Goal: Use online tool/utility: Utilize a website feature to perform a specific function

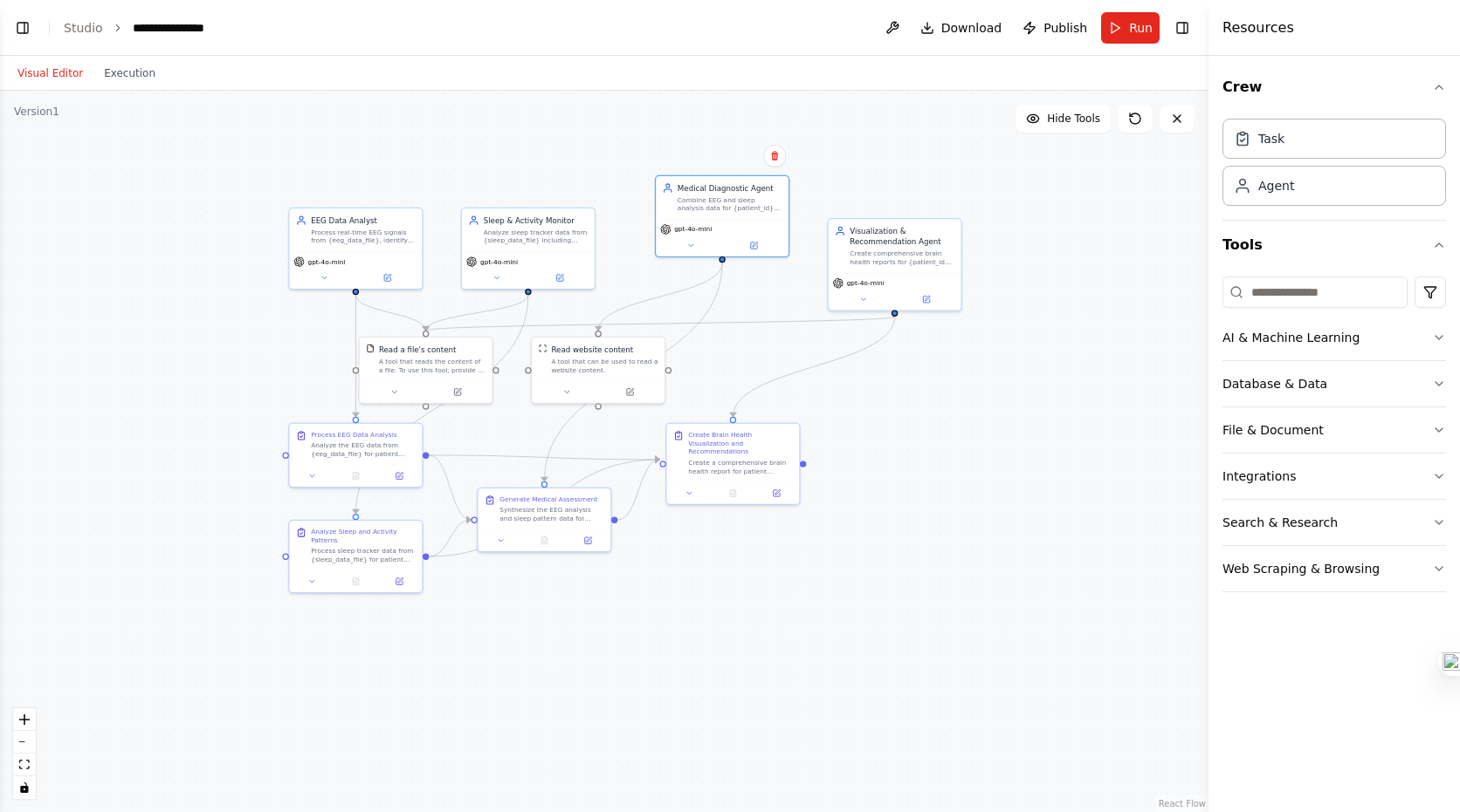
scroll to position [4843, 0]
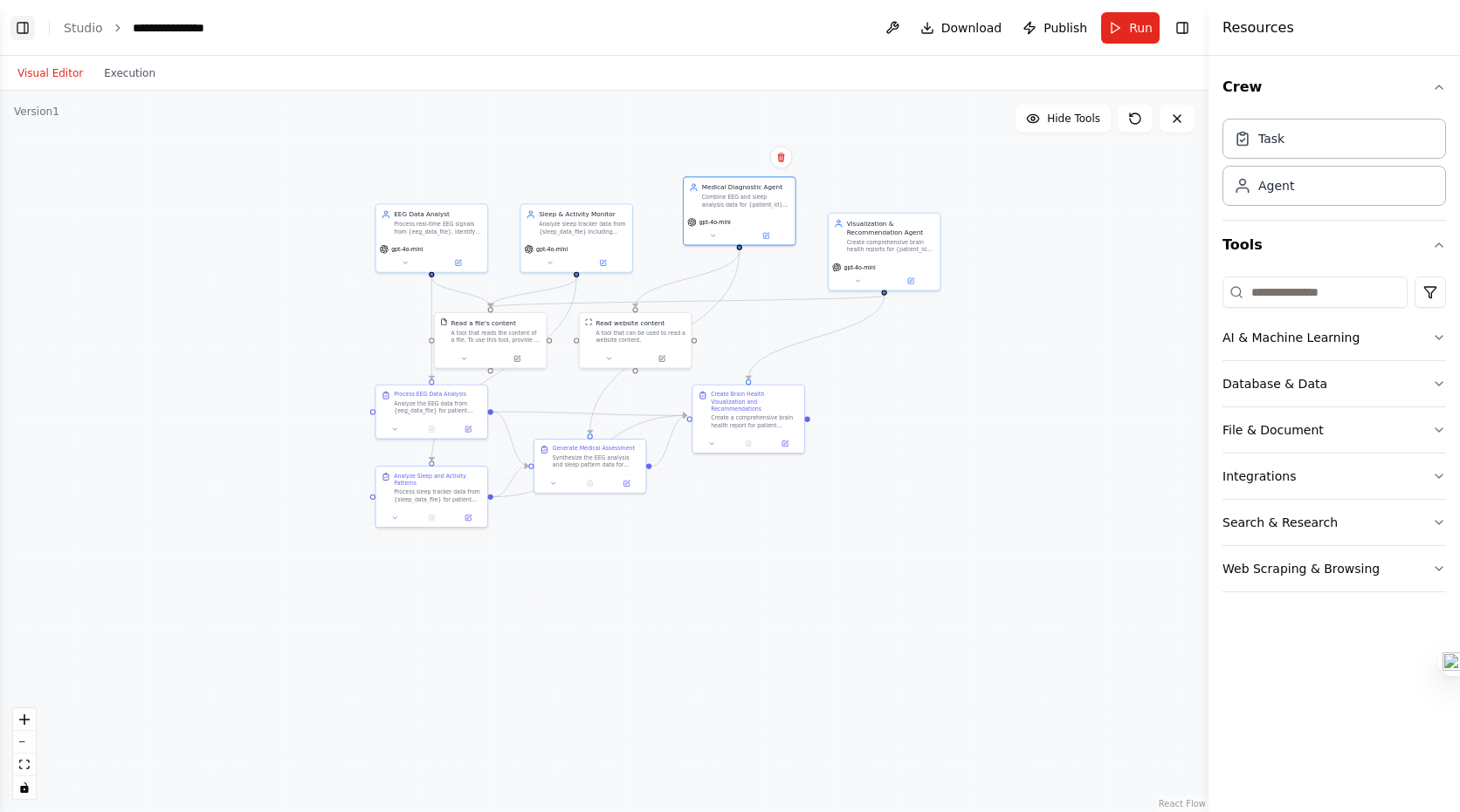
click at [21, 30] on button "Toggle Left Sidebar" at bounding box center [22, 28] width 24 height 24
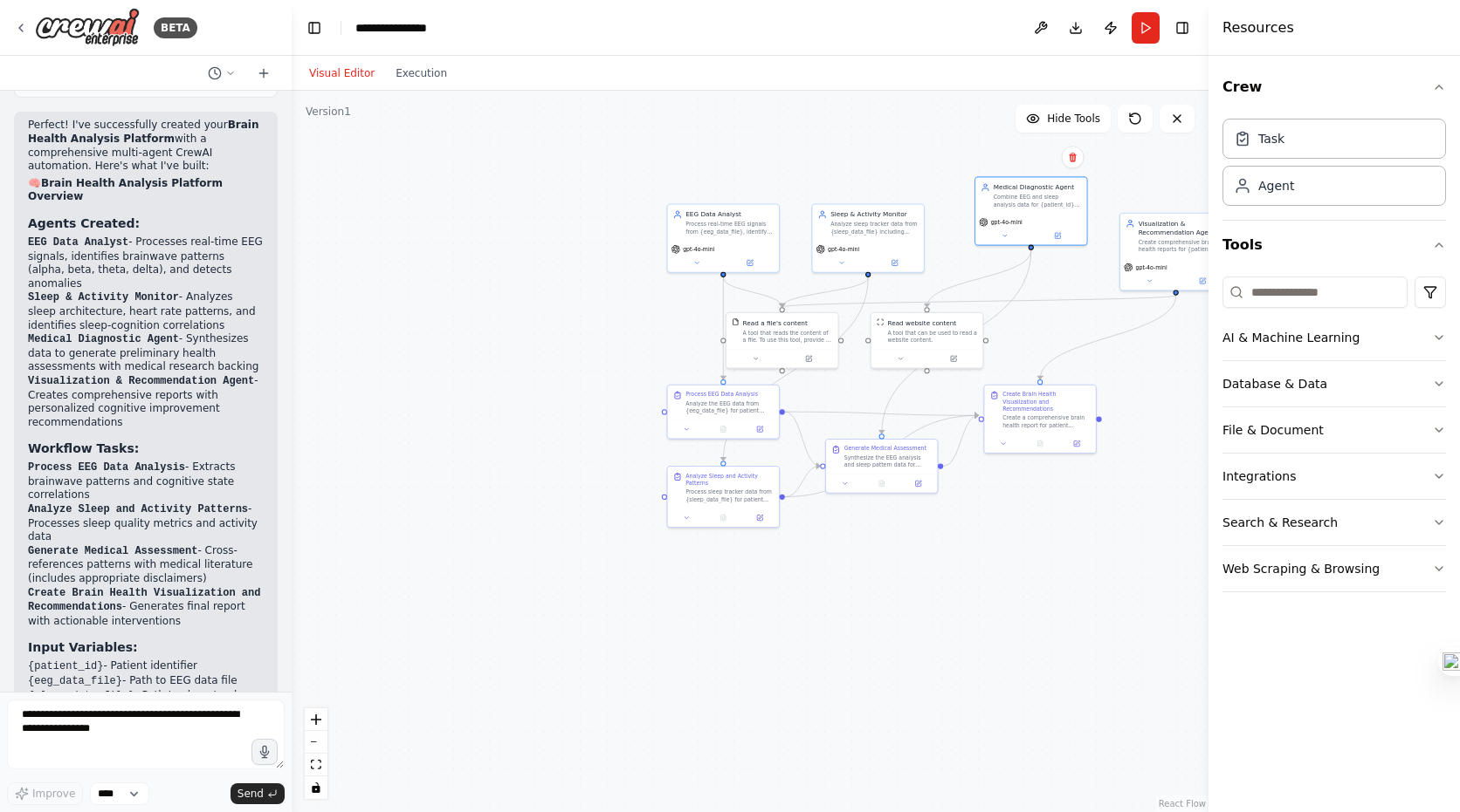
scroll to position [3045, 0]
click at [228, 36] on div "BETA" at bounding box center [145, 28] width 292 height 56
click at [21, 27] on icon at bounding box center [21, 28] width 14 height 14
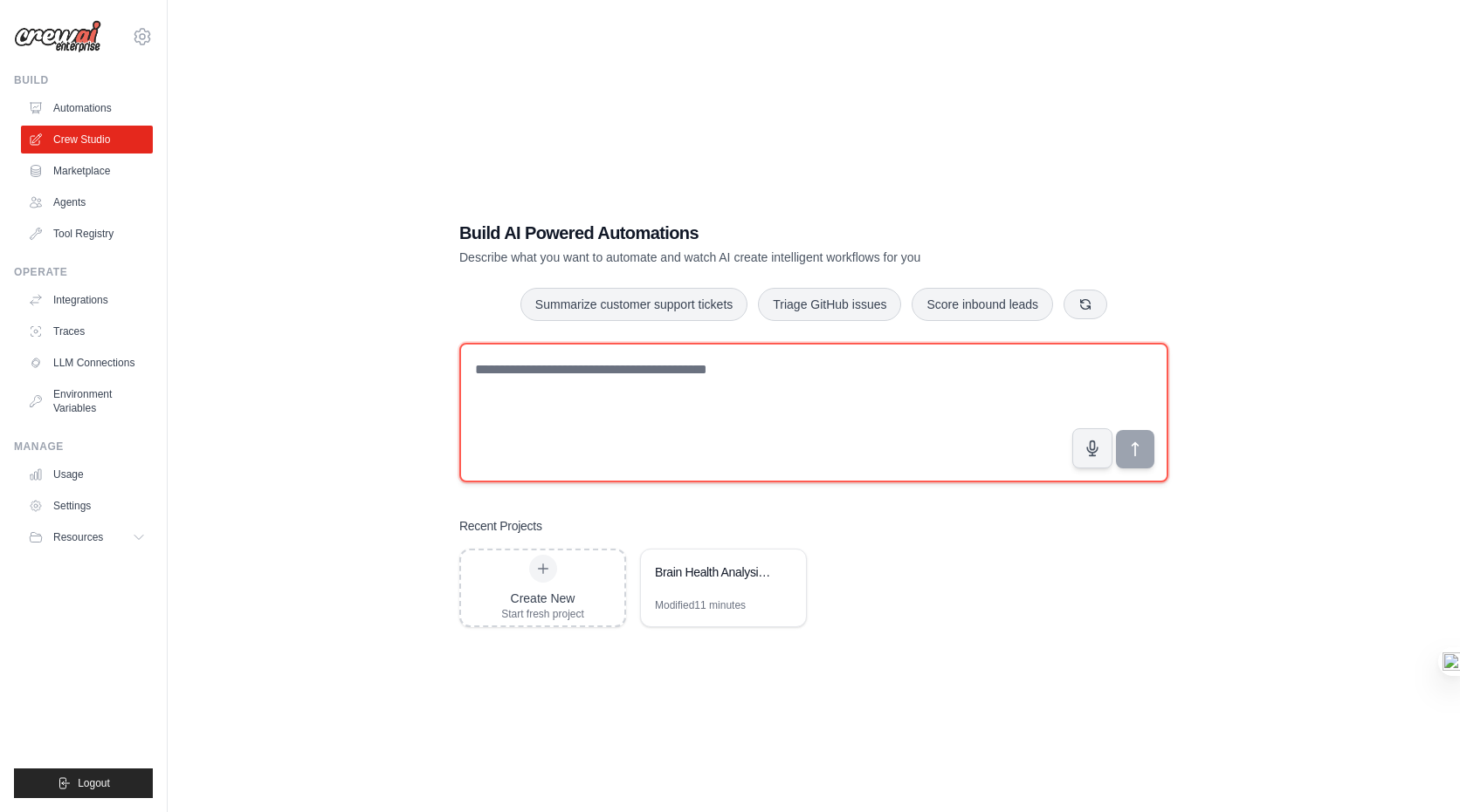
click at [542, 375] on textarea at bounding box center [813, 413] width 709 height 140
click at [642, 414] on textarea "To enrich screen reader interactions, please activate Accessibility in Grammarl…" at bounding box center [813, 413] width 709 height 140
paste textarea "**********"
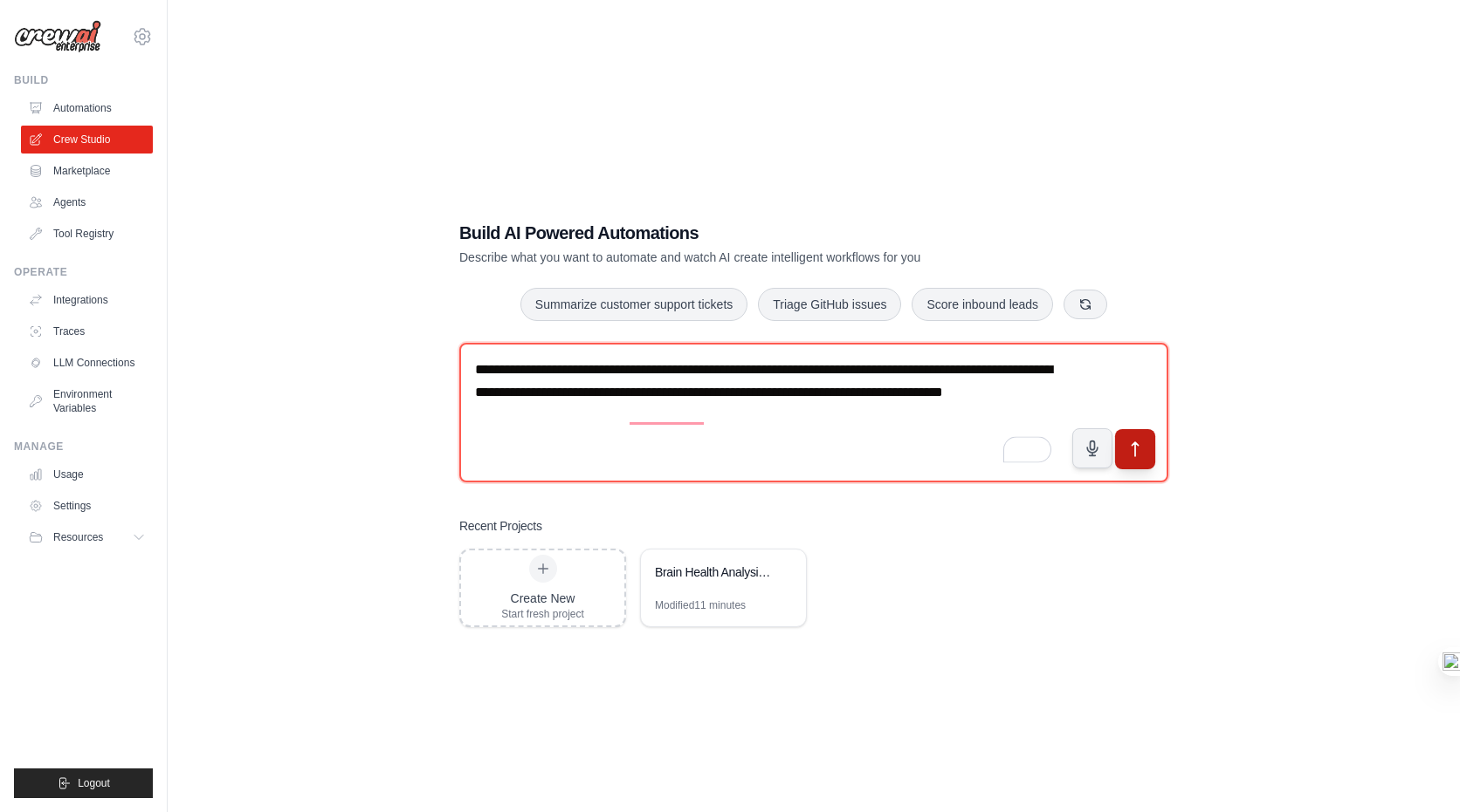
type textarea "**********"
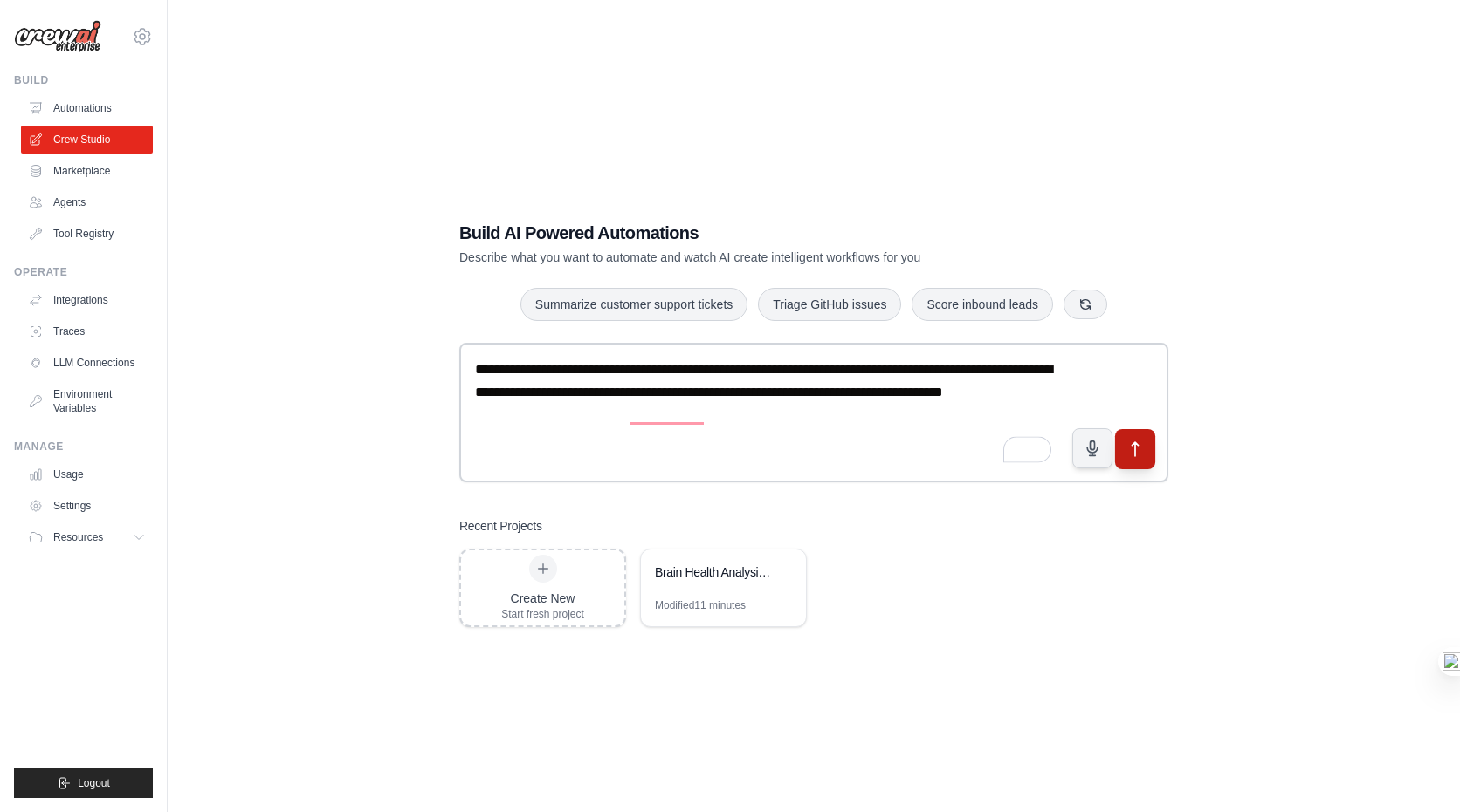
click at [1143, 455] on icon "submit" at bounding box center [1135, 448] width 19 height 19
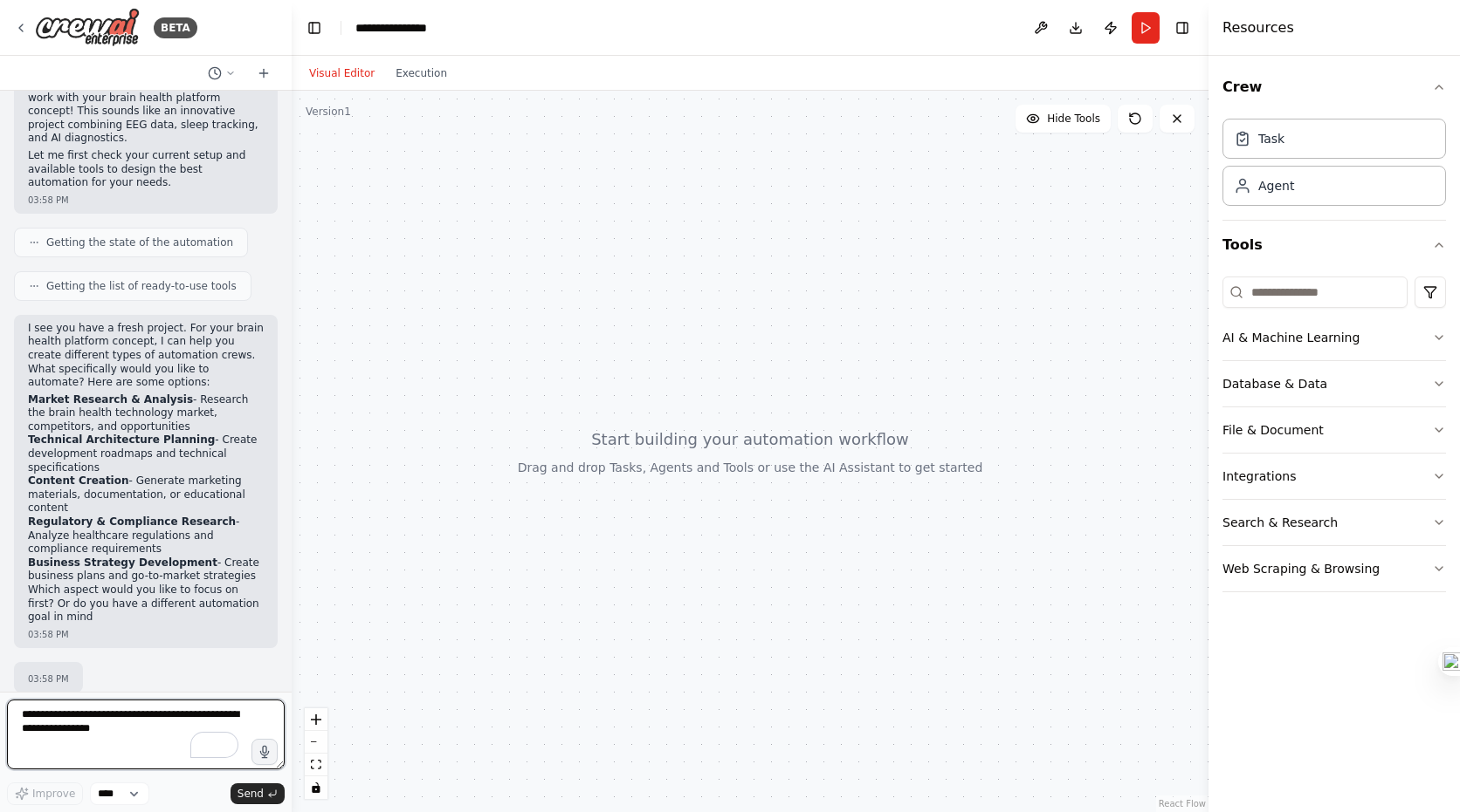
scroll to position [192, 0]
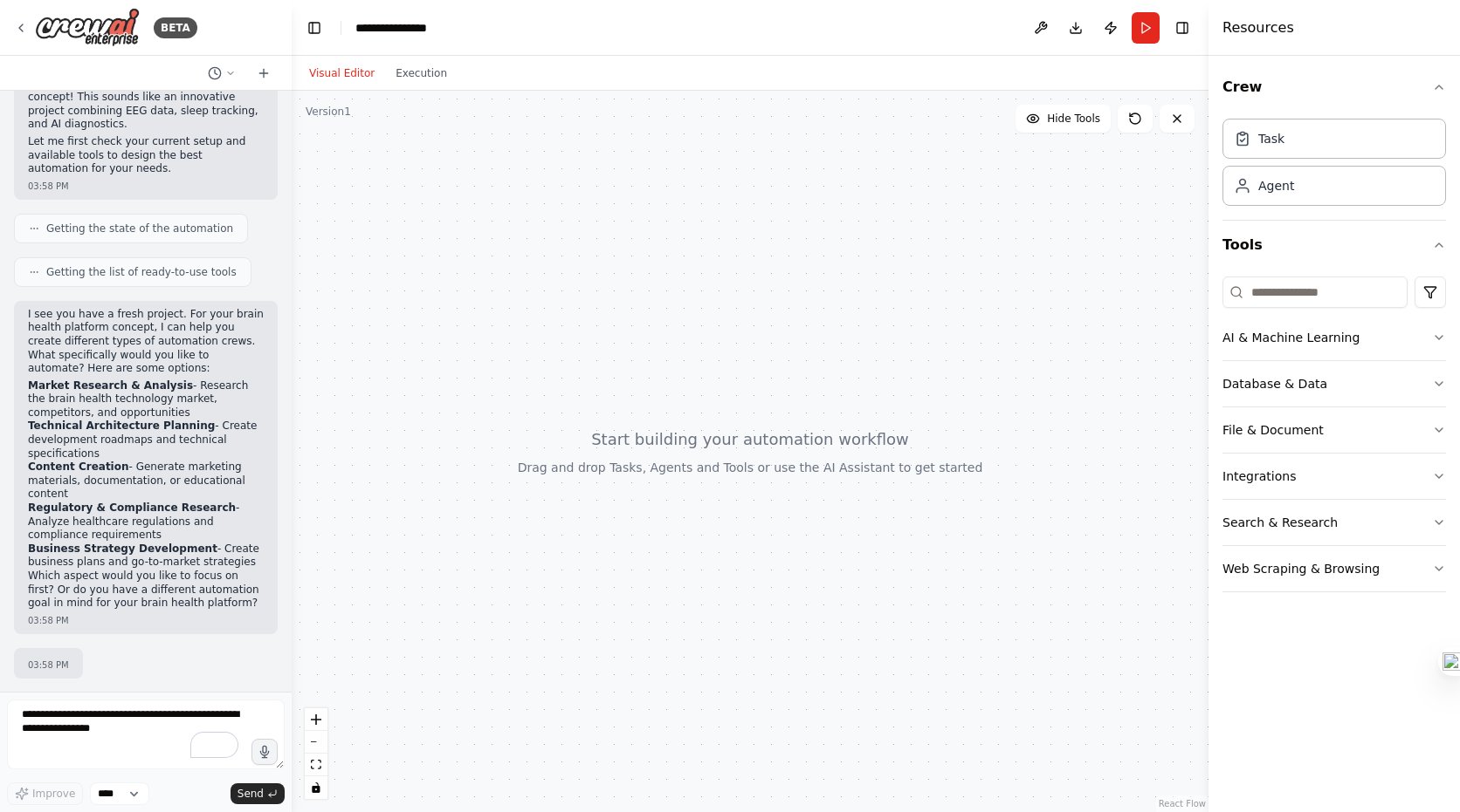
click at [149, 417] on li "Market Research & Analysis - Research the brain health technology market, compe…" at bounding box center [145, 400] width 235 height 41
click at [158, 368] on p "I see you have a fresh project. For your brain health platform concept, I can h…" at bounding box center [145, 342] width 235 height 68
click at [127, 577] on p "Which aspect would you like to focus on first? Or do you have a different autom…" at bounding box center [145, 590] width 235 height 41
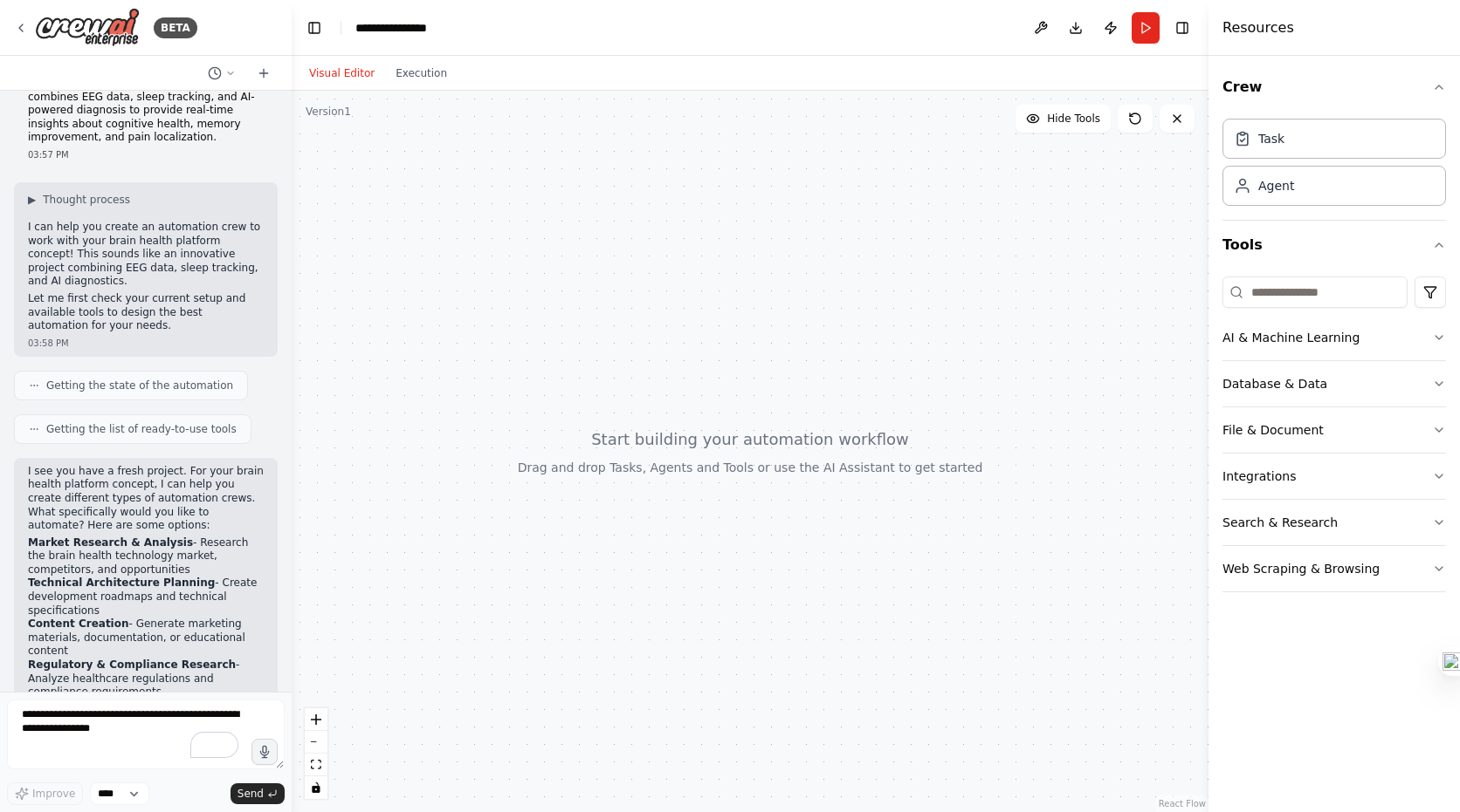
scroll to position [0, 0]
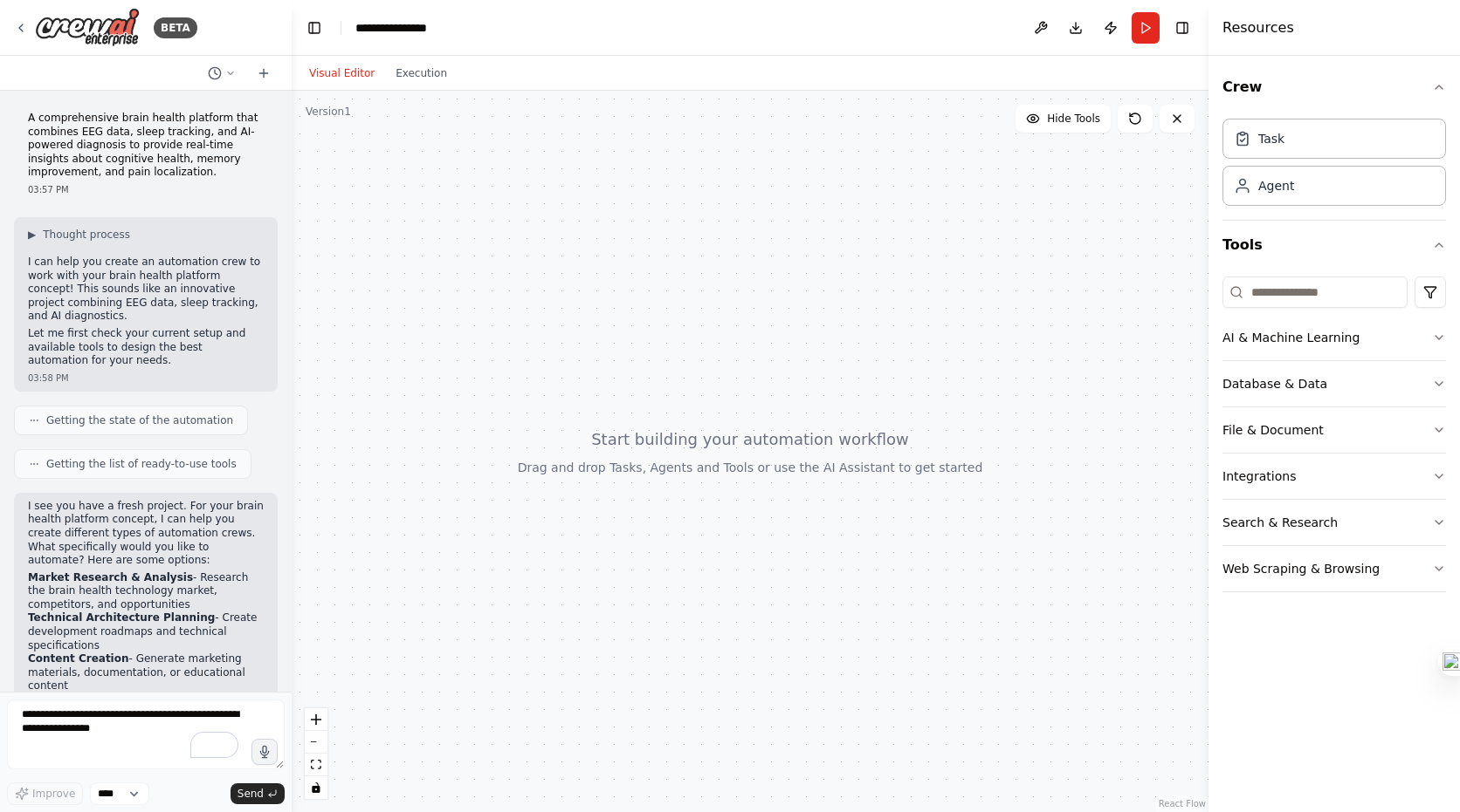
click at [32, 423] on icon at bounding box center [34, 421] width 11 height 11
